Goal: Task Accomplishment & Management: Manage account settings

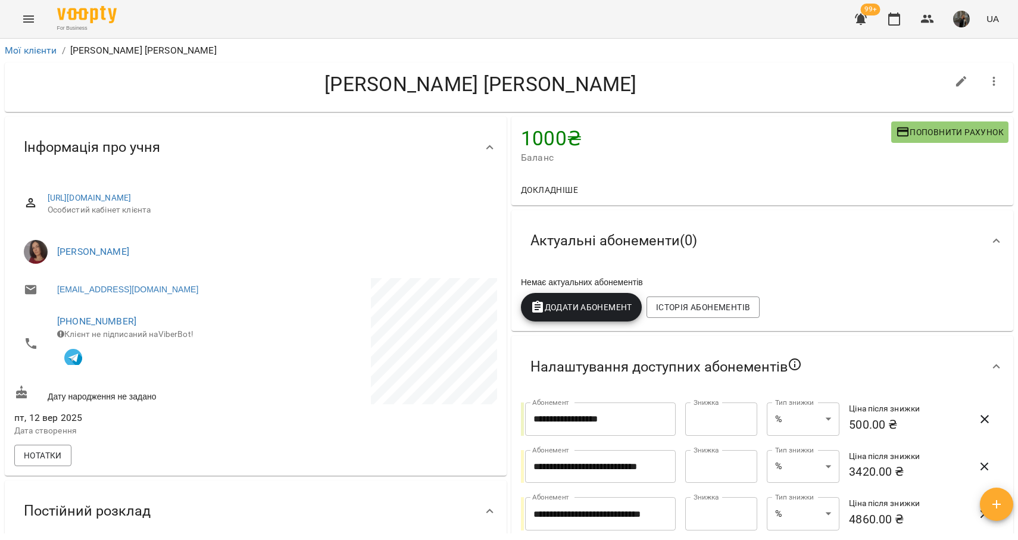
scroll to position [48, 0]
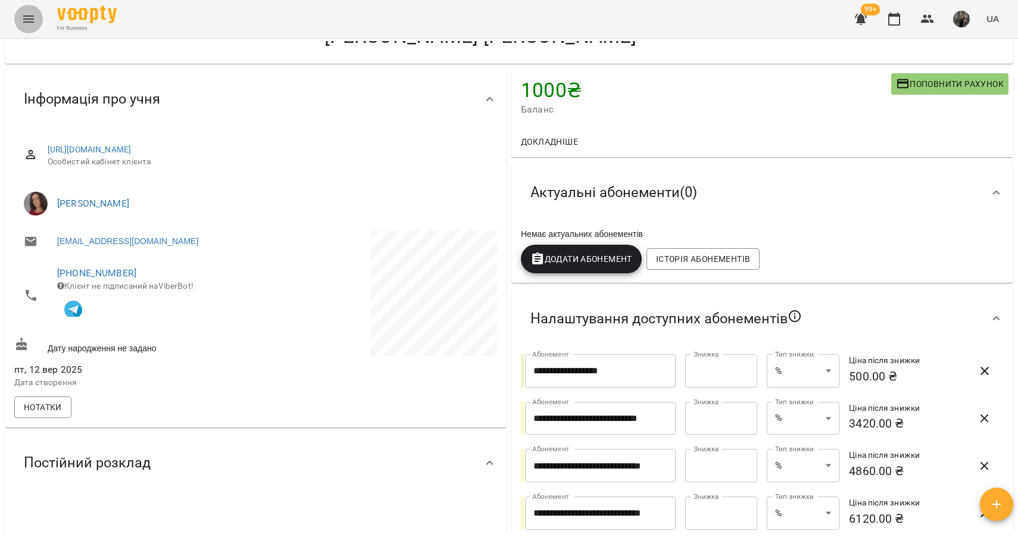
click at [36, 10] on button "Menu" at bounding box center [28, 19] width 29 height 29
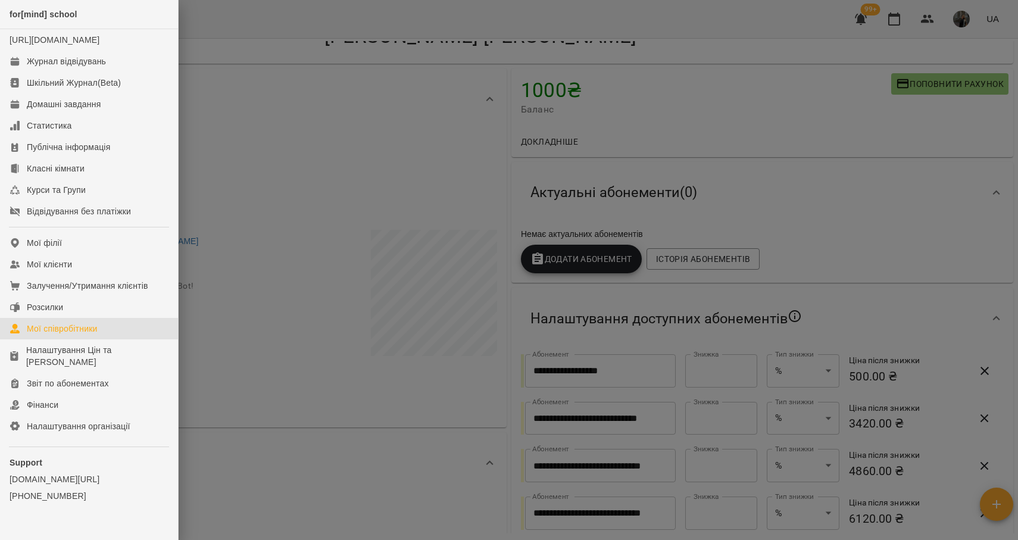
click at [75, 335] on div "Мої співробітники" at bounding box center [62, 329] width 71 height 12
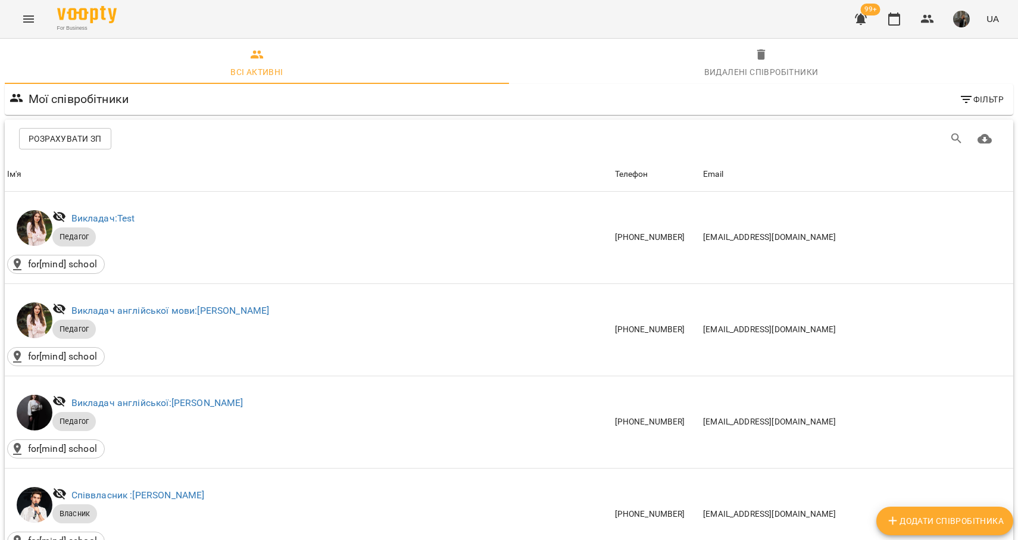
scroll to position [1301, 0]
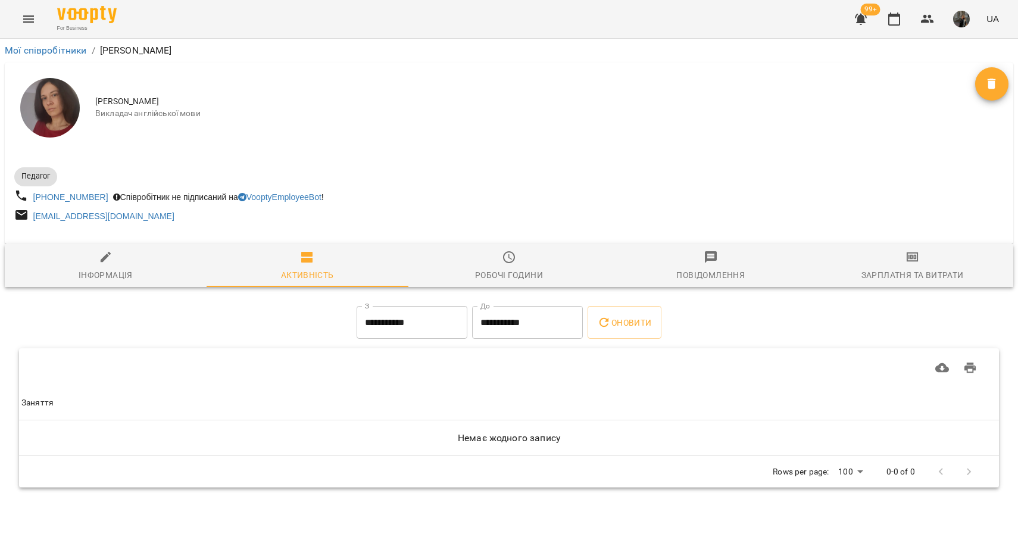
click at [78, 111] on img at bounding box center [50, 108] width 60 height 60
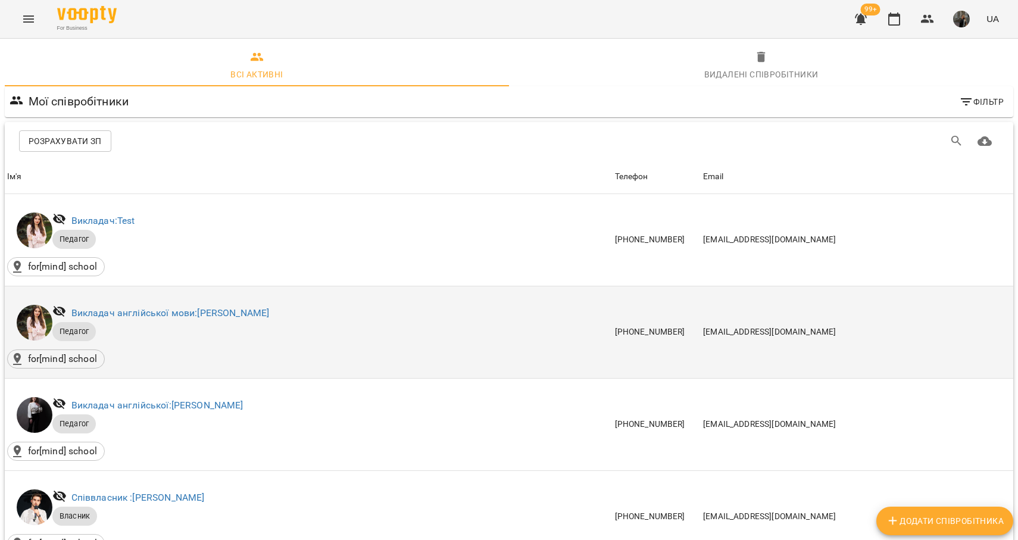
scroll to position [1301, 0]
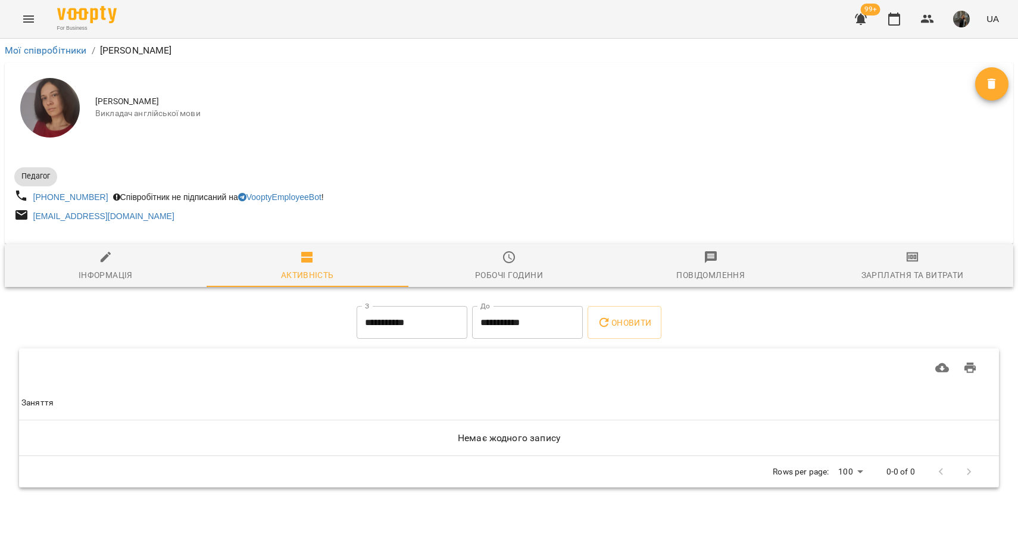
click at [95, 268] on span "Інформація" at bounding box center [105, 266] width 187 height 32
select select "**"
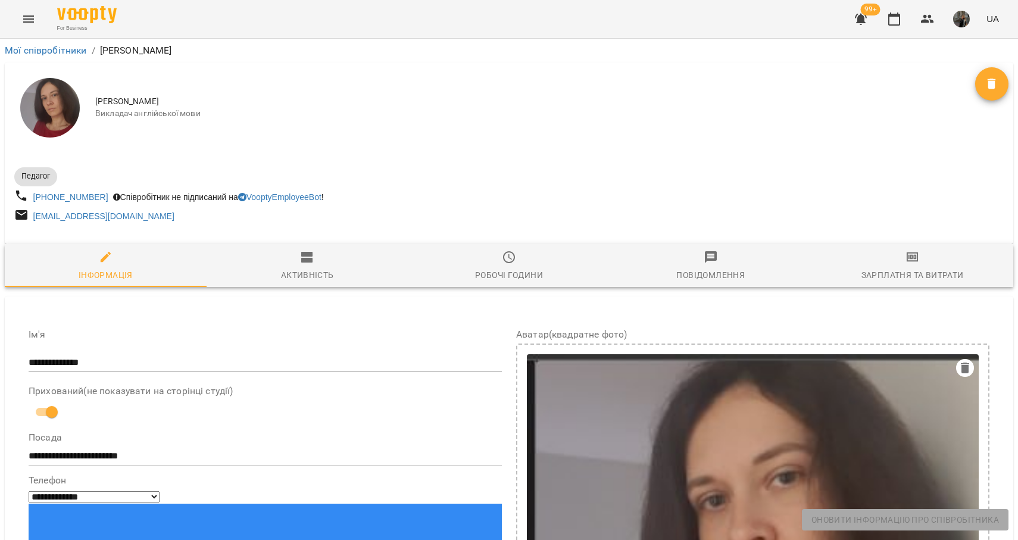
click at [297, 264] on span "Активність" at bounding box center [307, 266] width 187 height 32
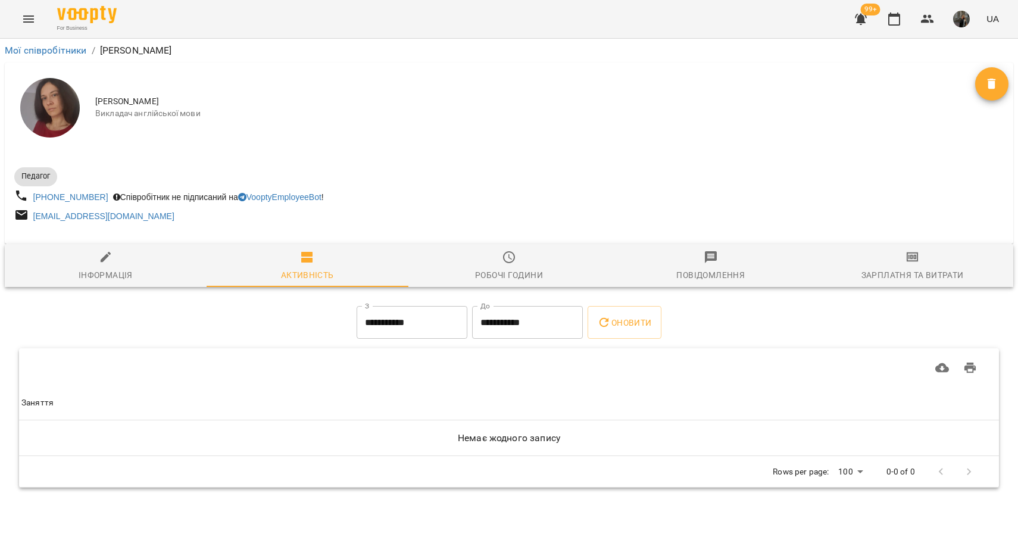
click at [112, 265] on span "Інформація" at bounding box center [105, 266] width 187 height 32
select select "**"
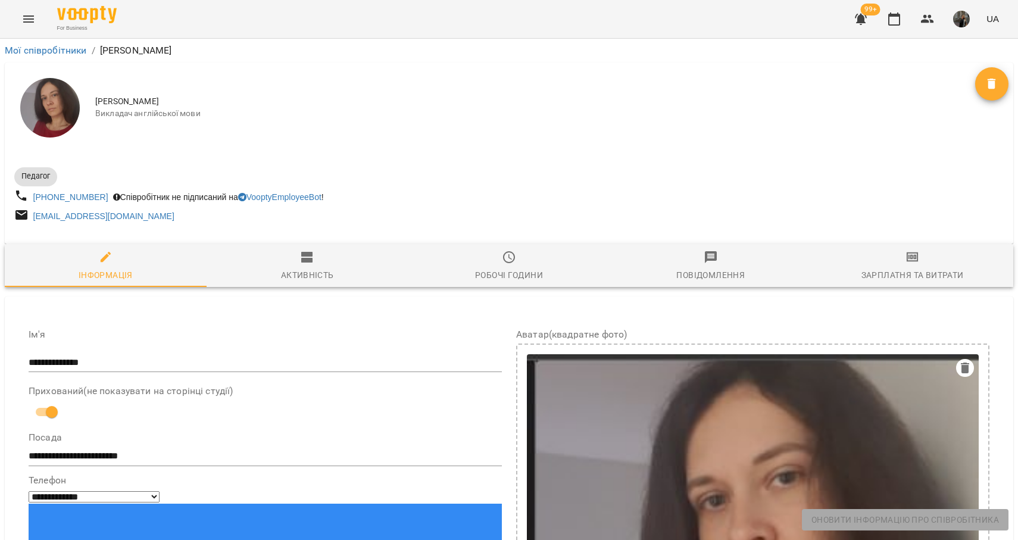
click at [515, 285] on button "Робочі години" at bounding box center [509, 265] width 202 height 43
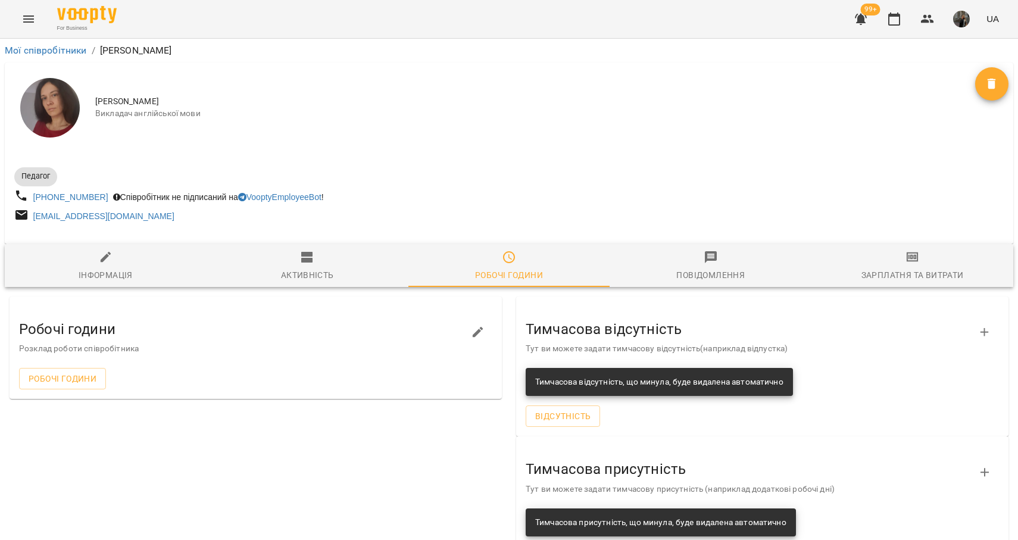
scroll to position [42, 0]
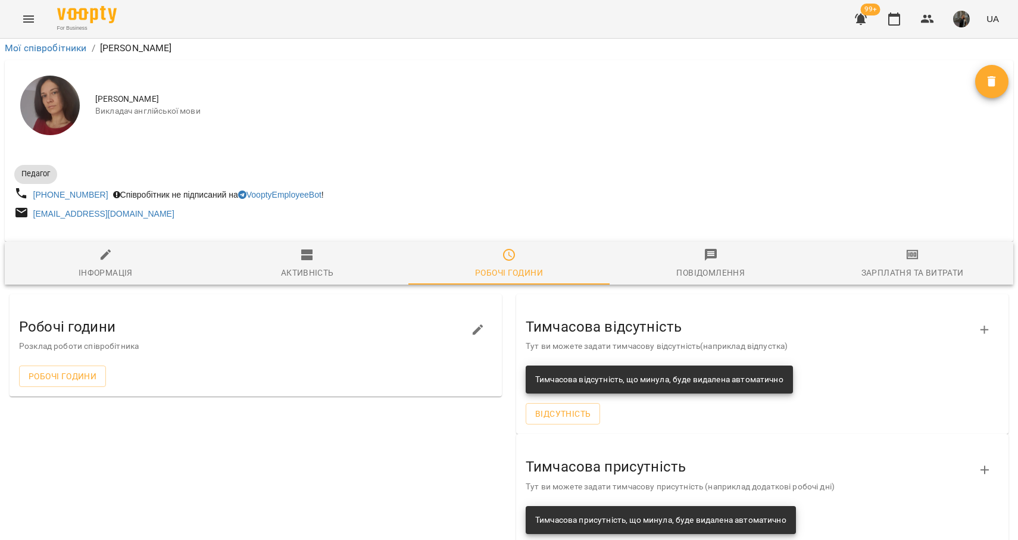
click at [721, 265] on div "Повідомлення" at bounding box center [710, 272] width 68 height 14
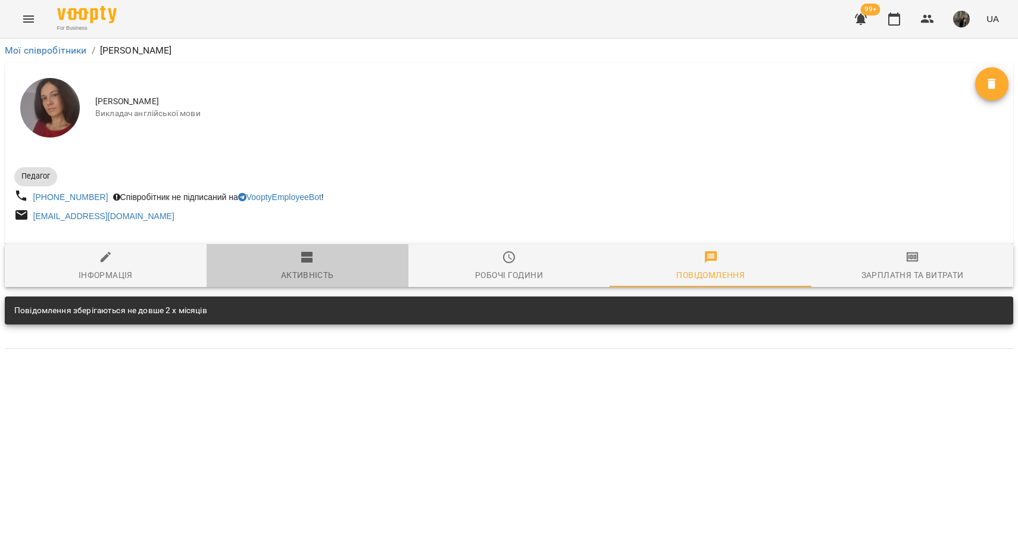
click at [274, 277] on span "Активність" at bounding box center [307, 266] width 187 height 32
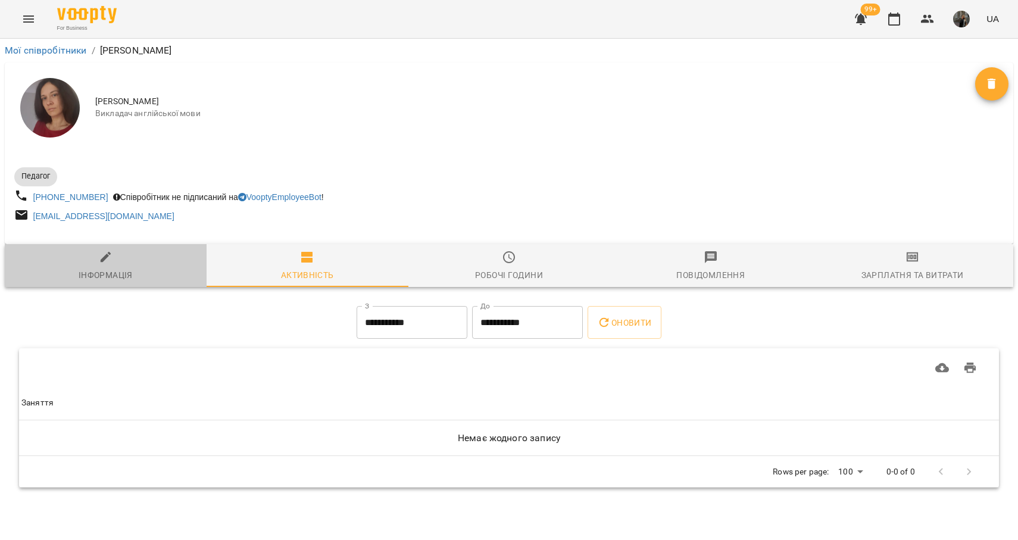
click at [120, 265] on span "Інформація" at bounding box center [105, 266] width 187 height 32
select select "**"
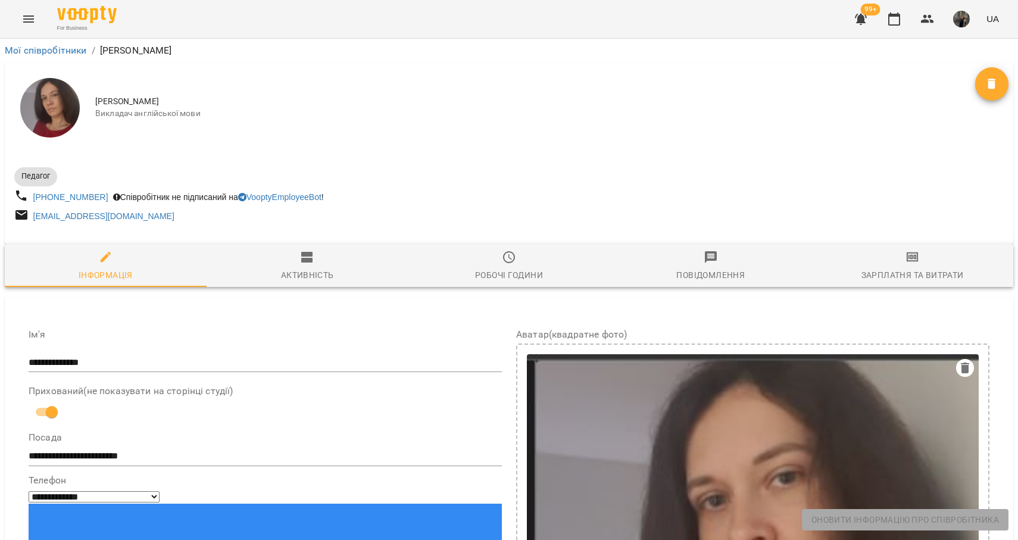
click at [26, 13] on icon "Menu" at bounding box center [28, 19] width 14 height 14
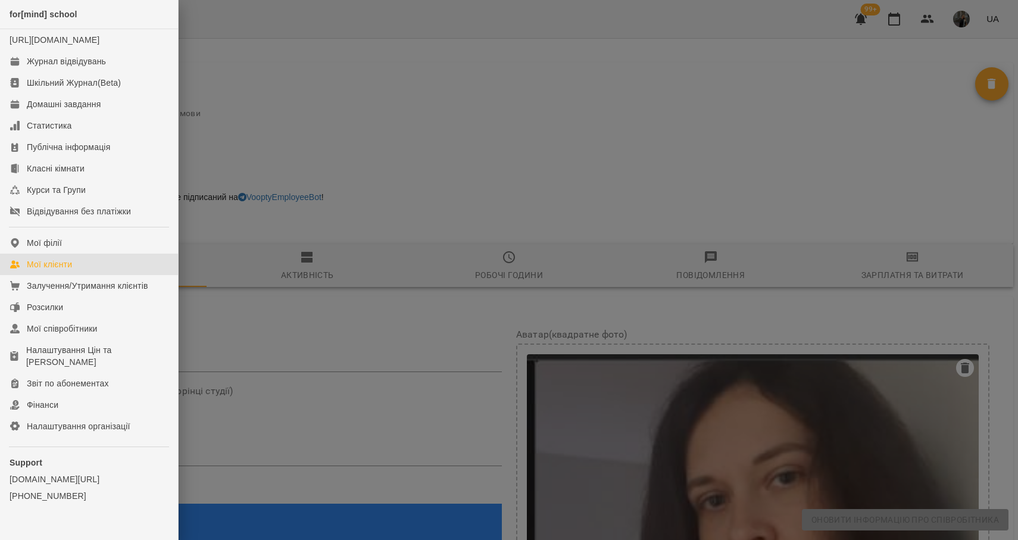
click at [77, 275] on link "Мої клієнти" at bounding box center [89, 264] width 178 height 21
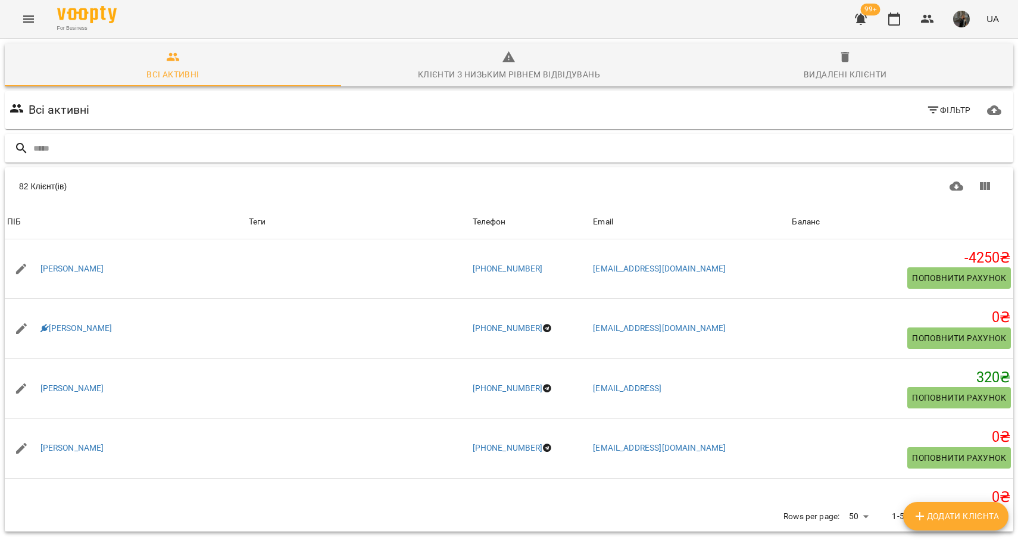
click at [179, 151] on input "text" at bounding box center [520, 149] width 975 height 20
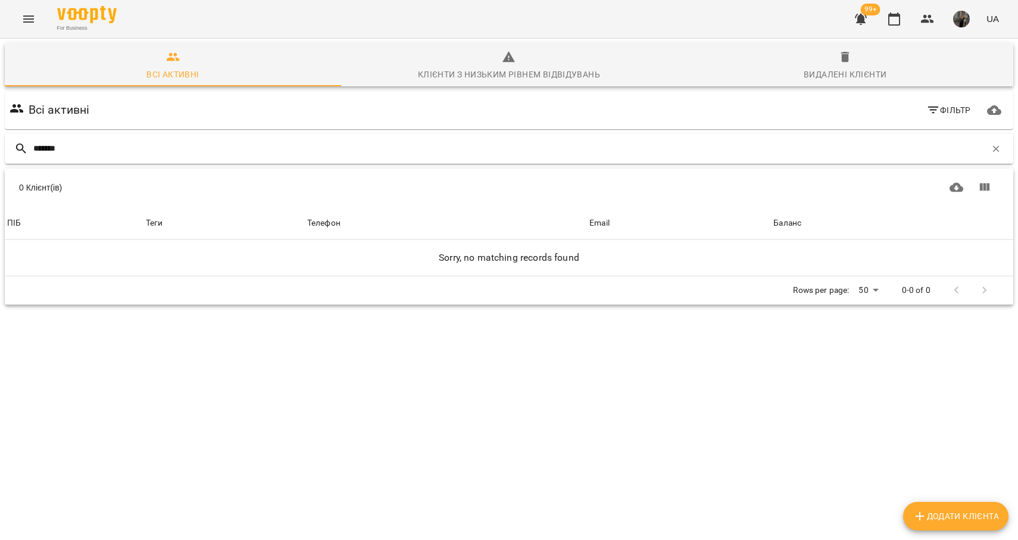
type input "*******"
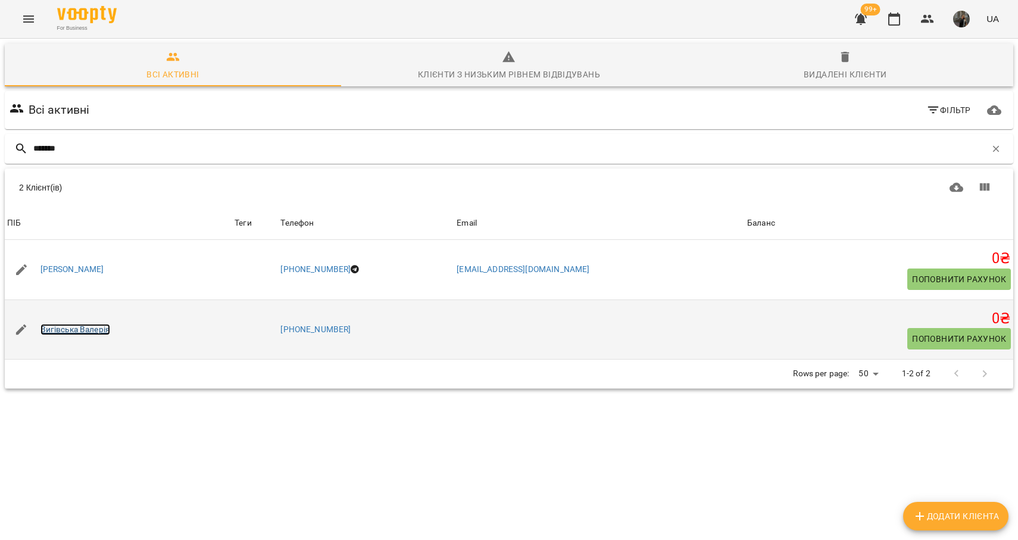
click at [88, 333] on link "Вигівська Валерія" at bounding box center [75, 330] width 70 height 12
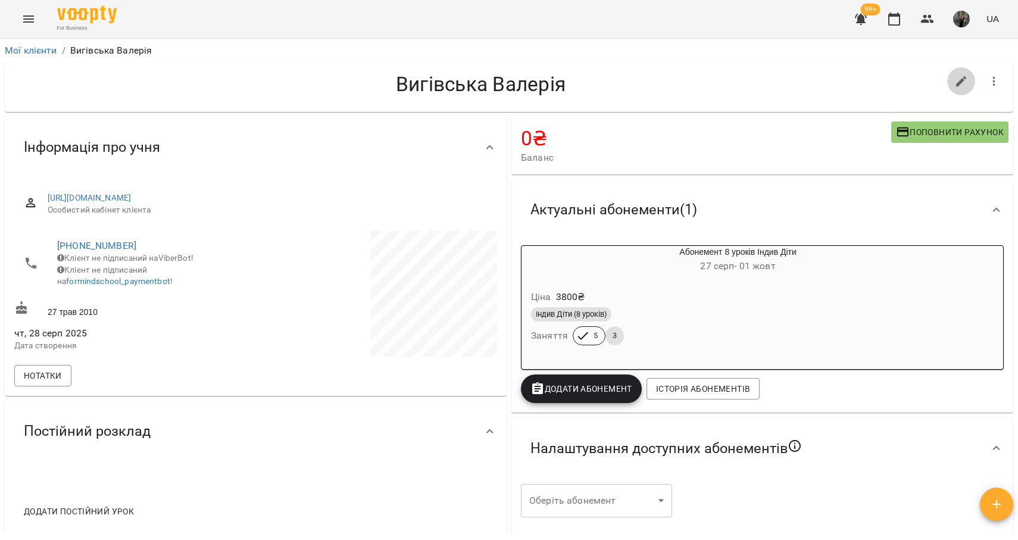
click at [964, 81] on icon "button" at bounding box center [961, 81] width 14 height 14
select select "**"
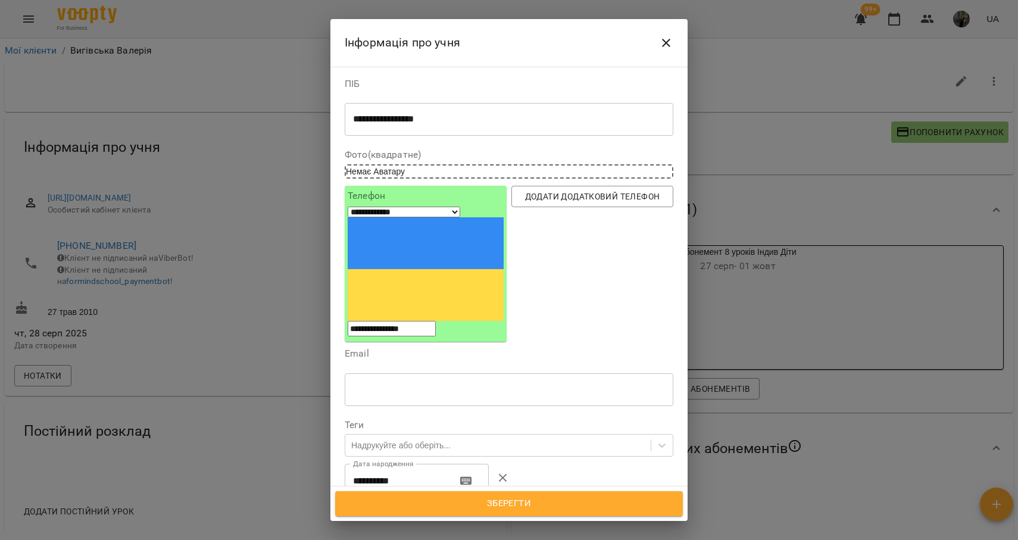
scroll to position [193, 0]
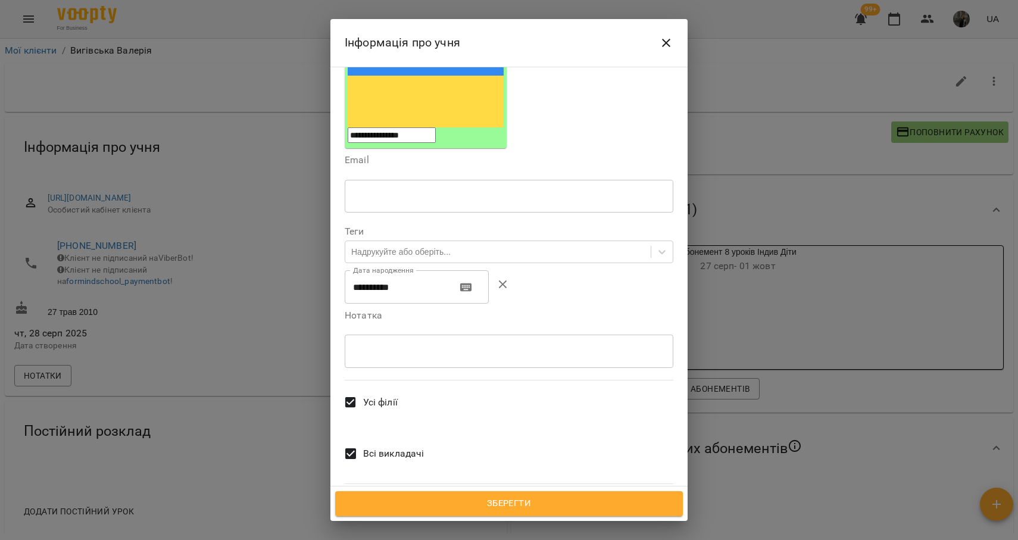
click at [398, 432] on label "Всі викладачі" at bounding box center [381, 454] width 86 height 44
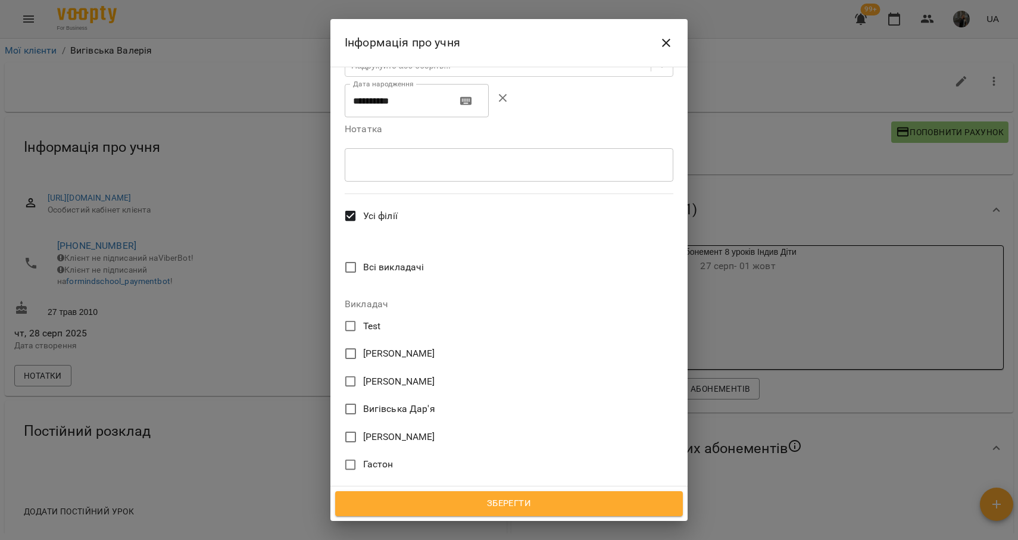
scroll to position [382, 0]
click at [419, 428] on span "[PERSON_NAME]" at bounding box center [399, 435] width 72 height 14
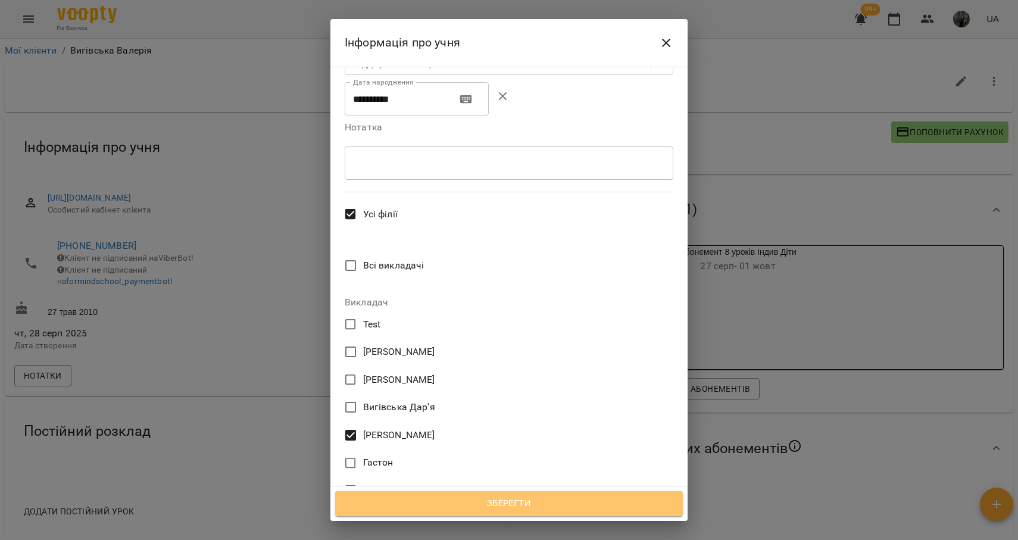
click at [451, 498] on span "Зберегти" at bounding box center [508, 503] width 321 height 15
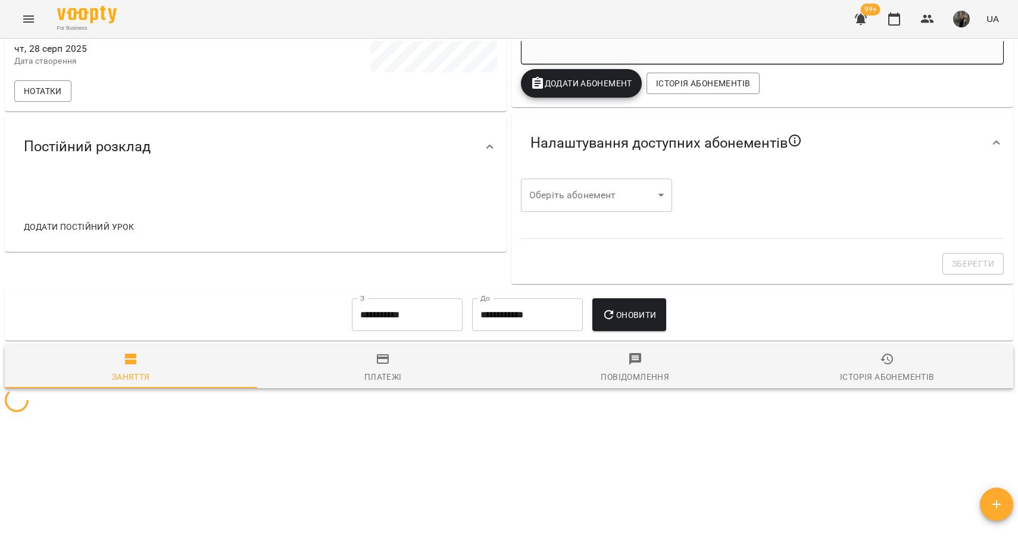
scroll to position [362, 0]
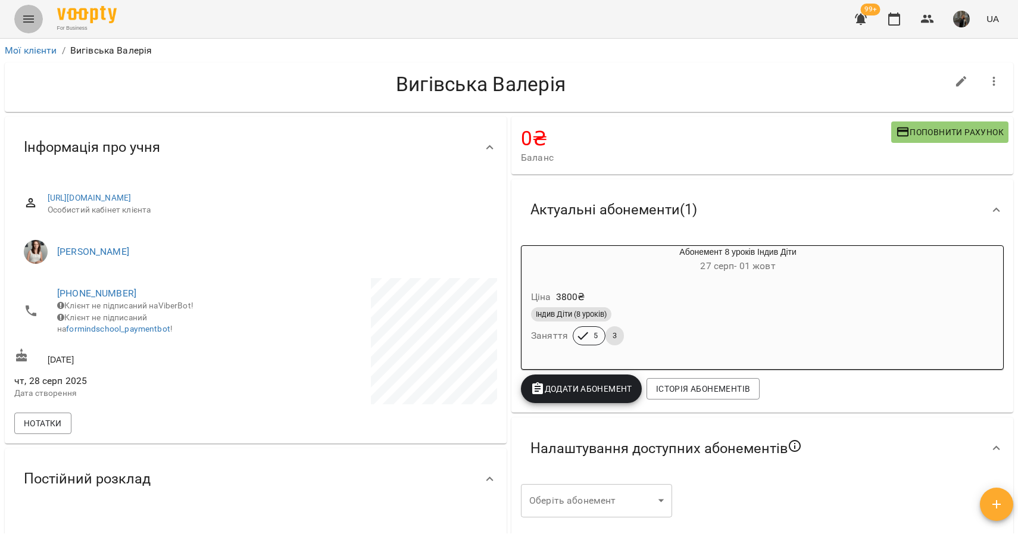
click at [25, 14] on icon "Menu" at bounding box center [28, 19] width 14 height 14
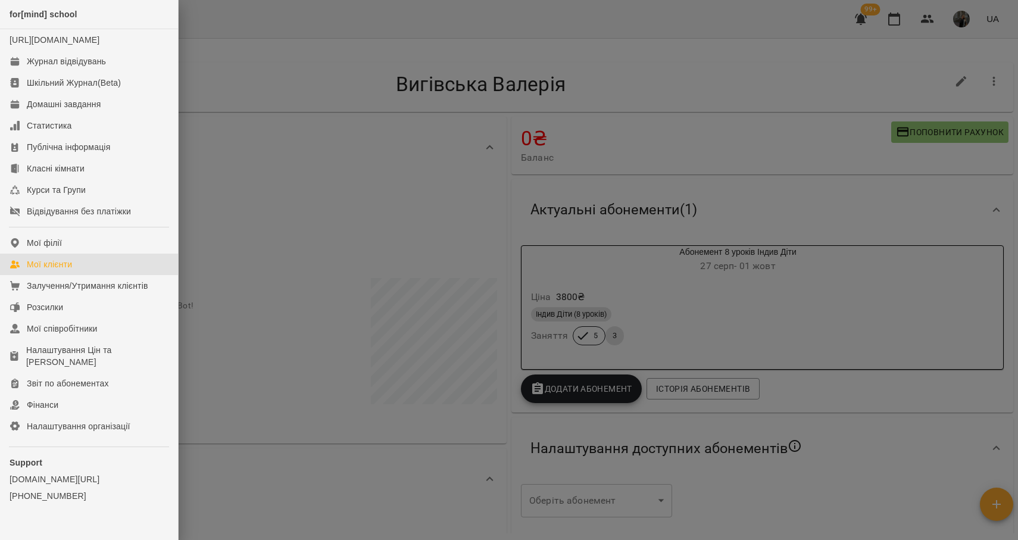
click at [76, 275] on link "Мої клієнти" at bounding box center [89, 264] width 178 height 21
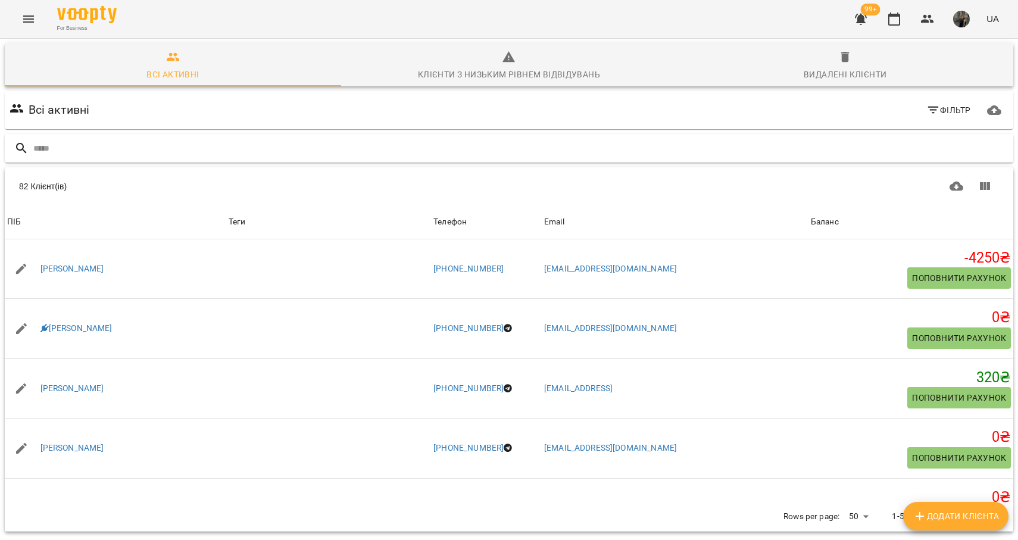
click at [175, 135] on div at bounding box center [509, 148] width 1008 height 29
click at [175, 145] on input "text" at bounding box center [520, 149] width 975 height 20
type input "****"
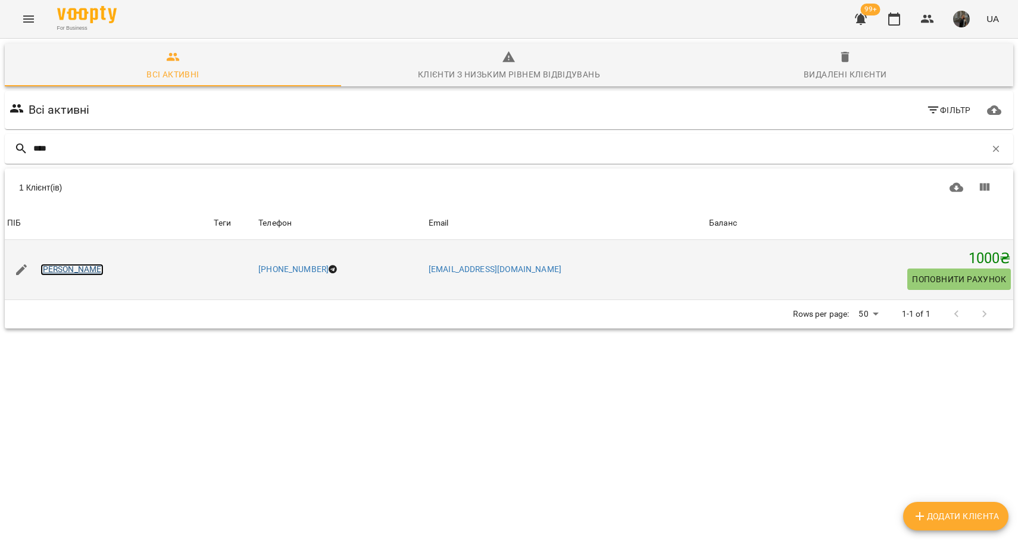
click at [54, 269] on link "[PERSON_NAME]" at bounding box center [72, 270] width 64 height 12
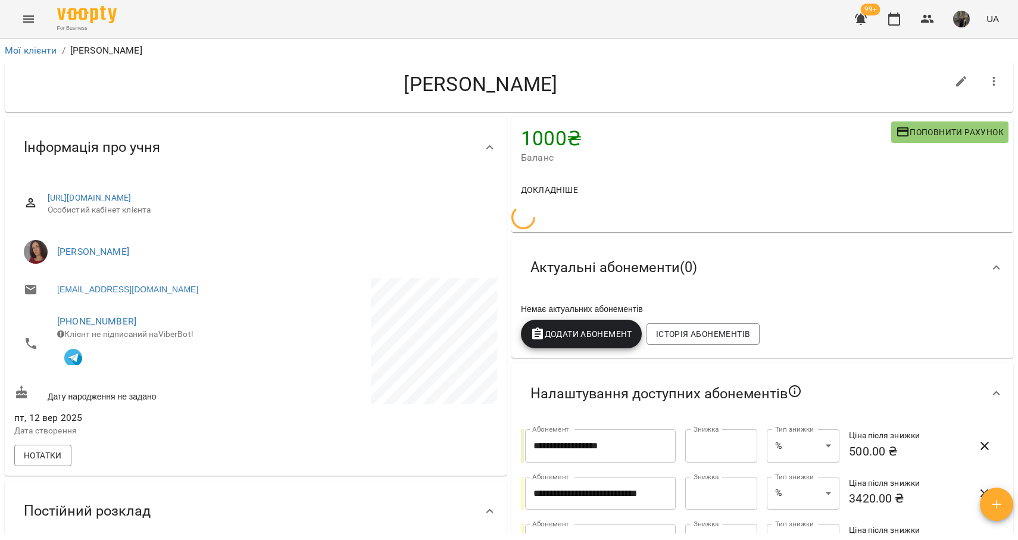
scroll to position [520, 0]
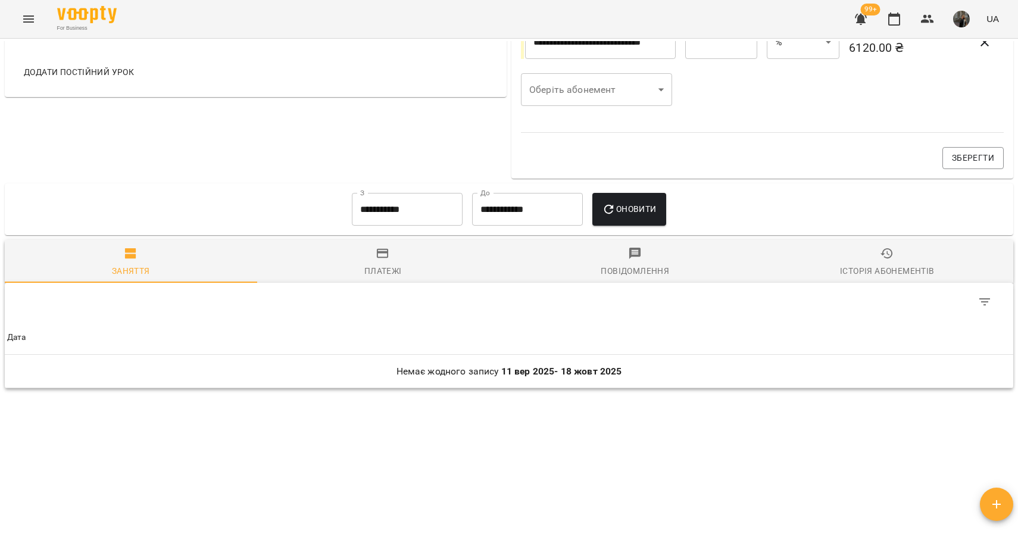
click at [385, 207] on input "**********" at bounding box center [407, 209] width 111 height 33
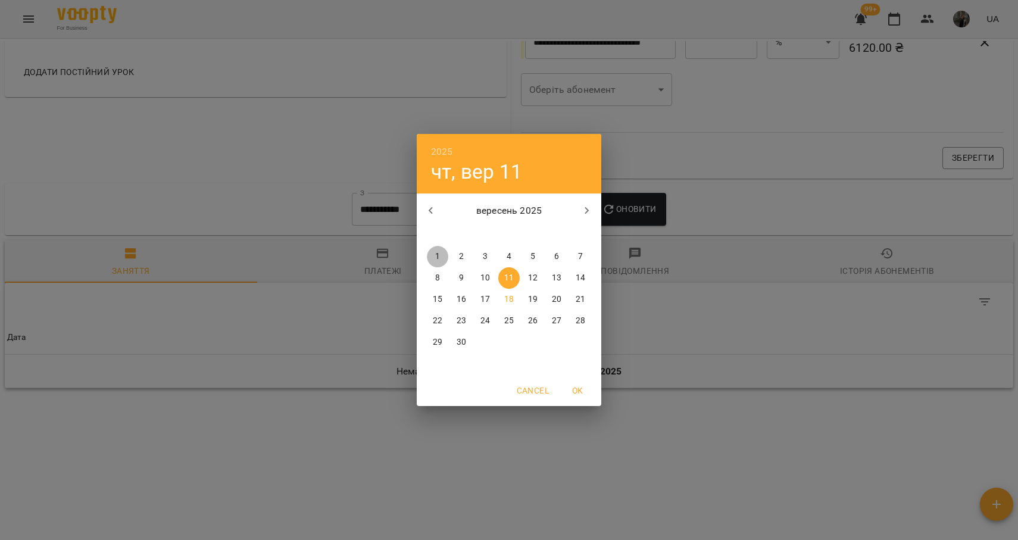
click at [429, 249] on button "1" at bounding box center [437, 256] width 21 height 21
type input "**********"
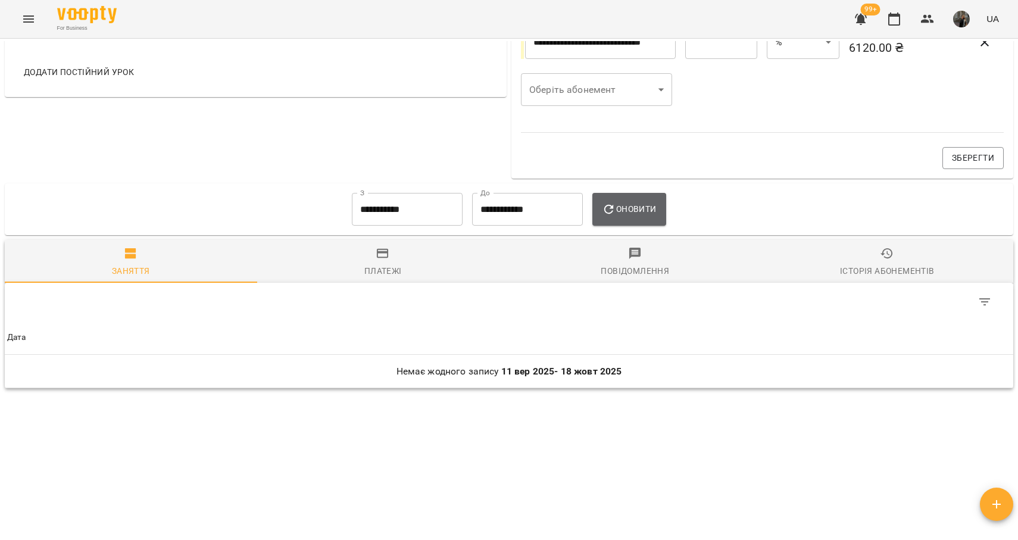
click at [623, 209] on span "Оновити" at bounding box center [629, 209] width 54 height 14
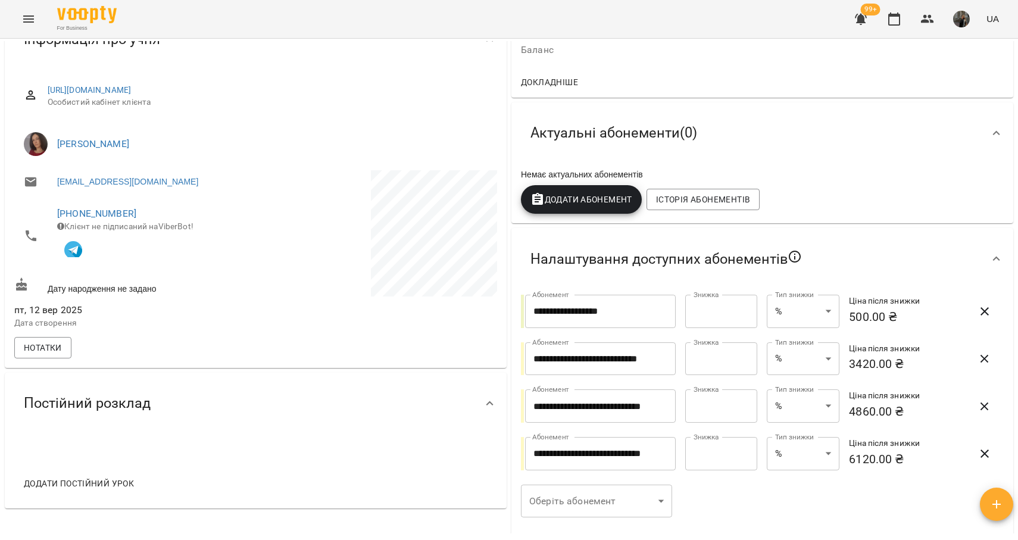
scroll to position [0, 0]
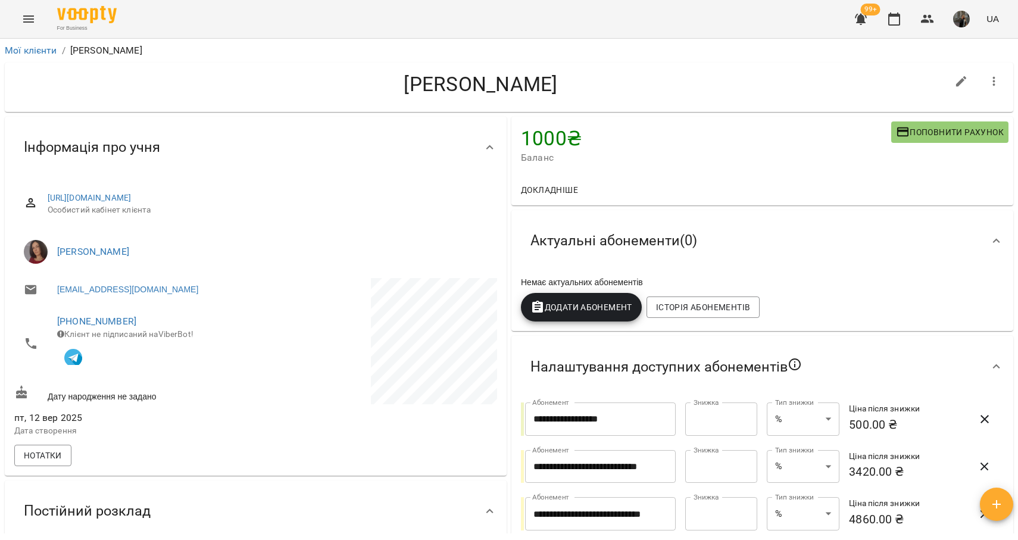
click at [23, 17] on icon "Menu" at bounding box center [28, 19] width 14 height 14
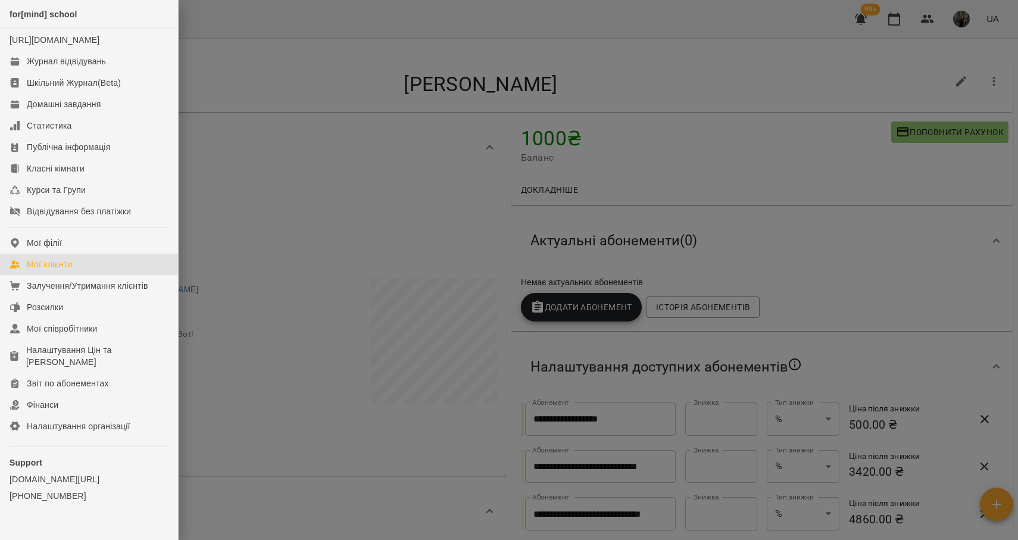
click at [87, 275] on link "Мої клієнти" at bounding box center [89, 264] width 178 height 21
